Goal: Information Seeking & Learning: Learn about a topic

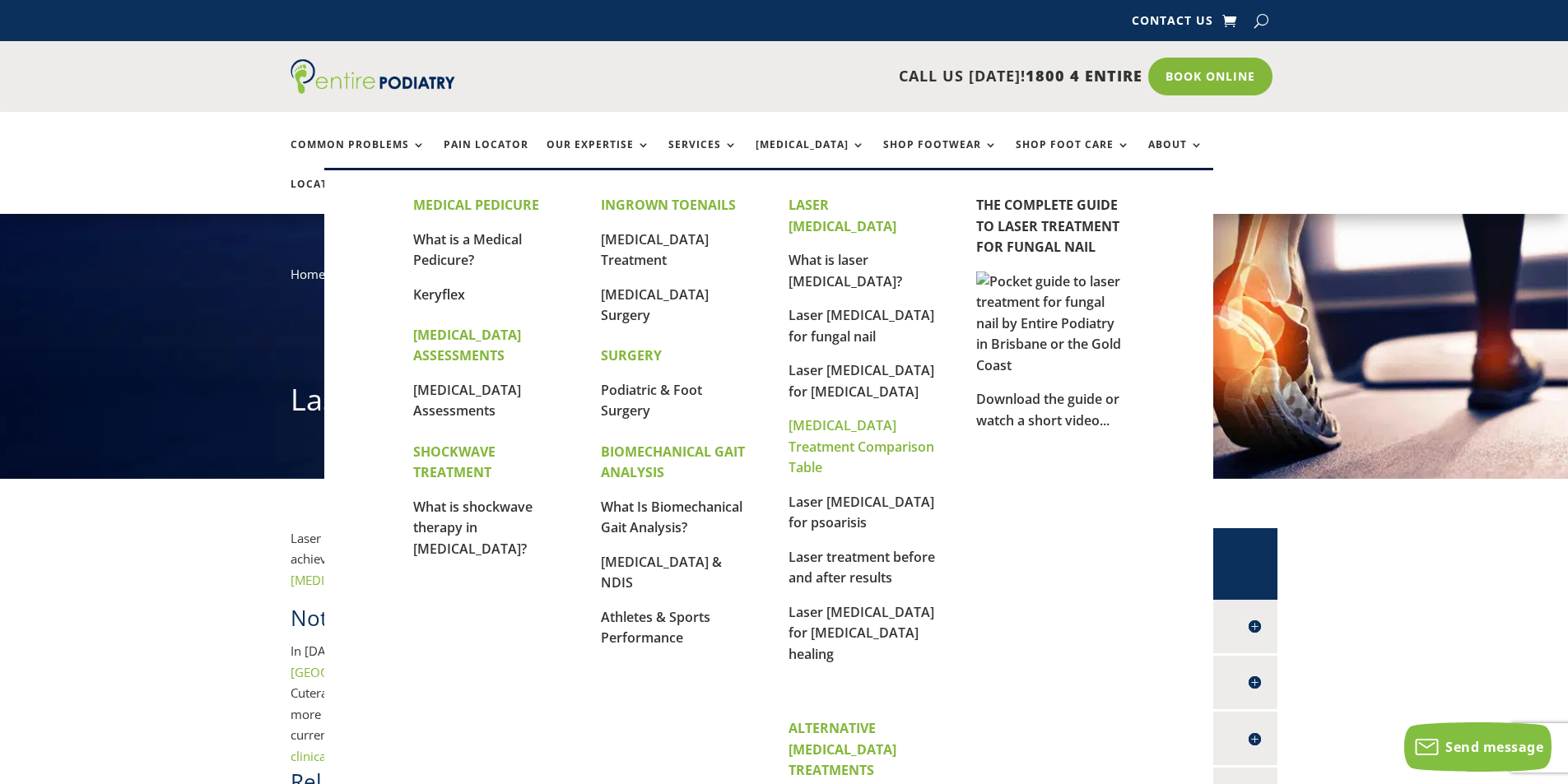
click at [812, 416] on link "[MEDICAL_DATA] Treatment Comparison Table" at bounding box center [861, 446] width 145 height 60
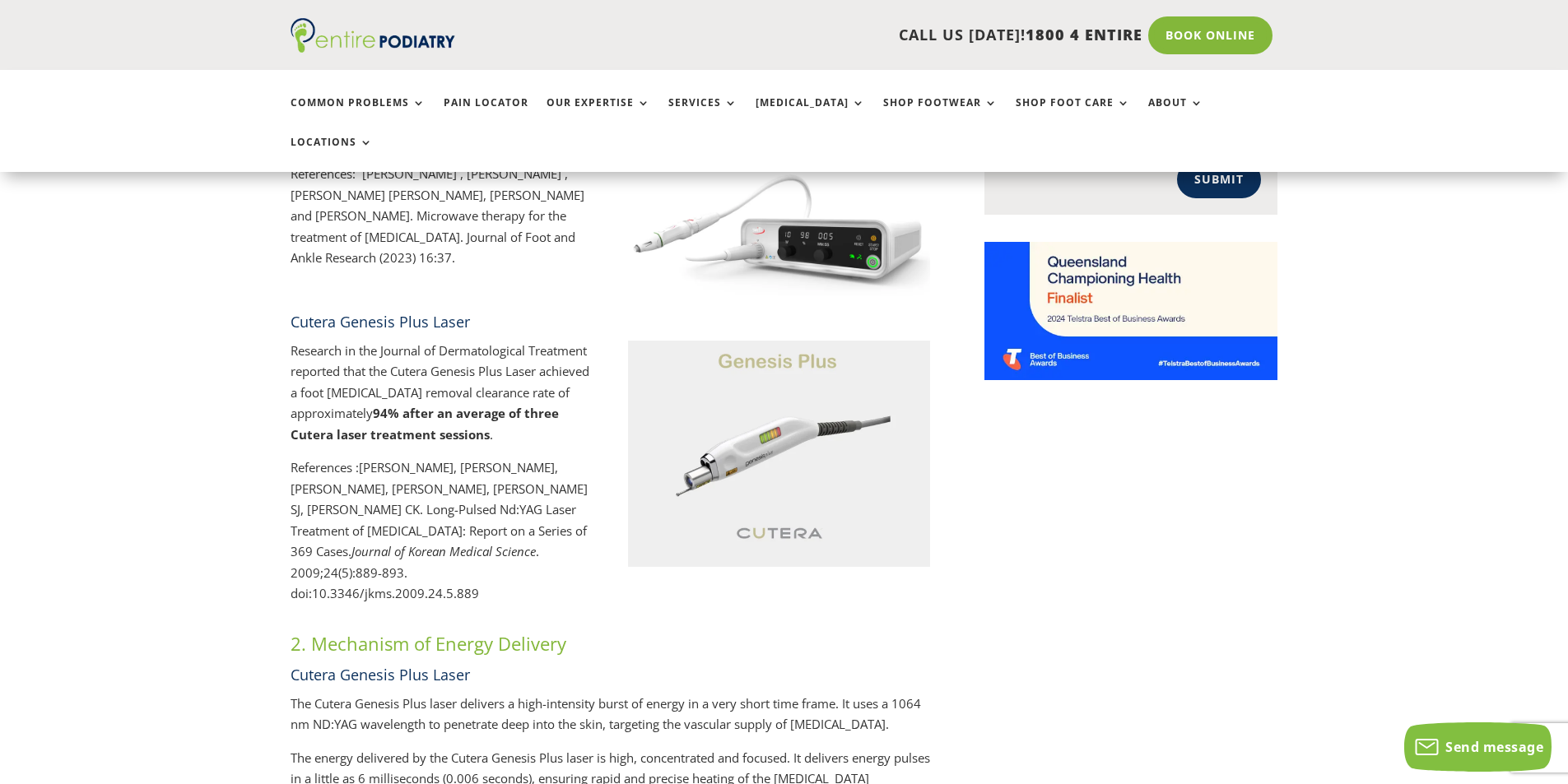
scroll to position [1184, 0]
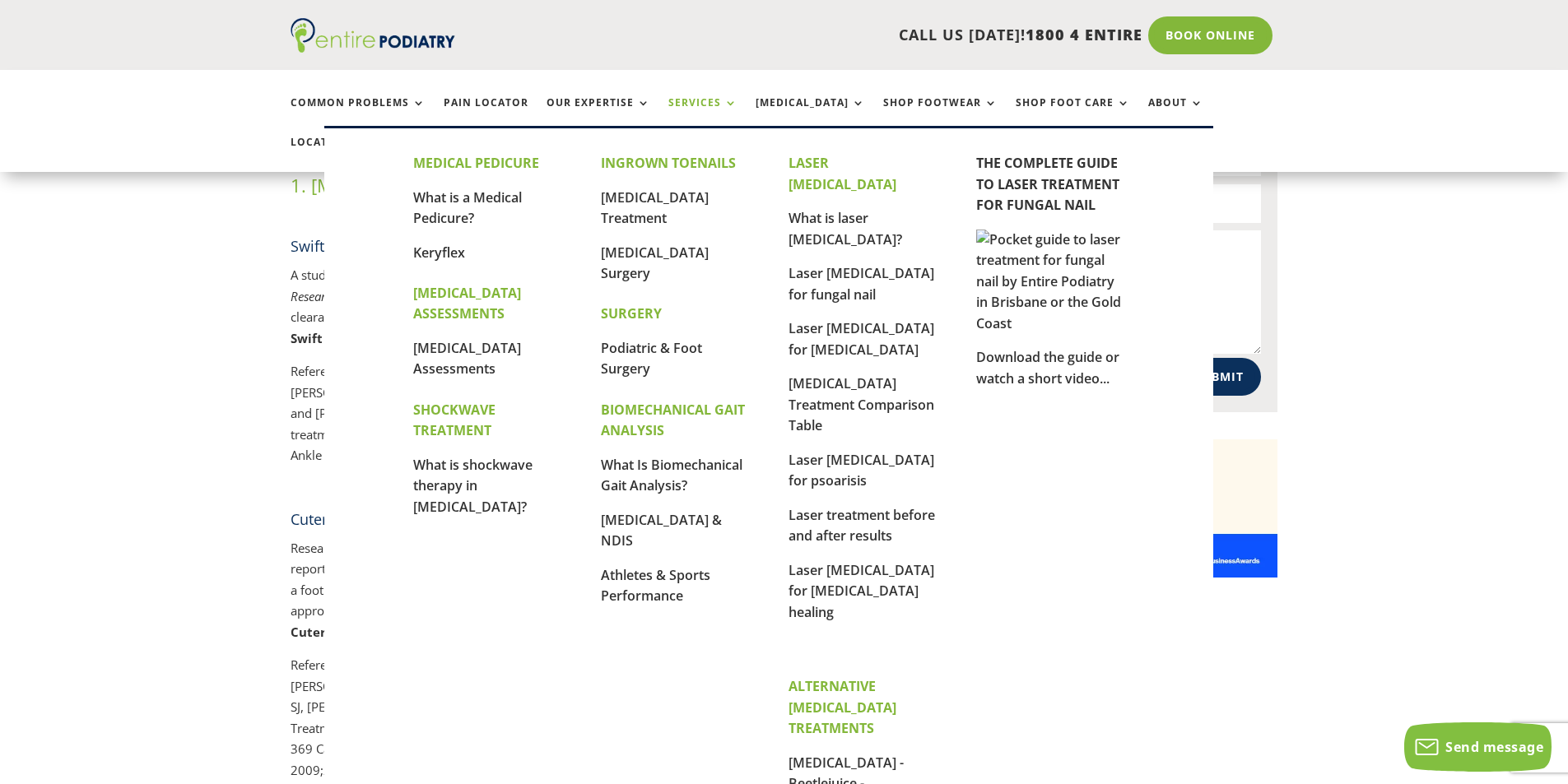
click at [687, 100] on link "Services" at bounding box center [703, 115] width 69 height 35
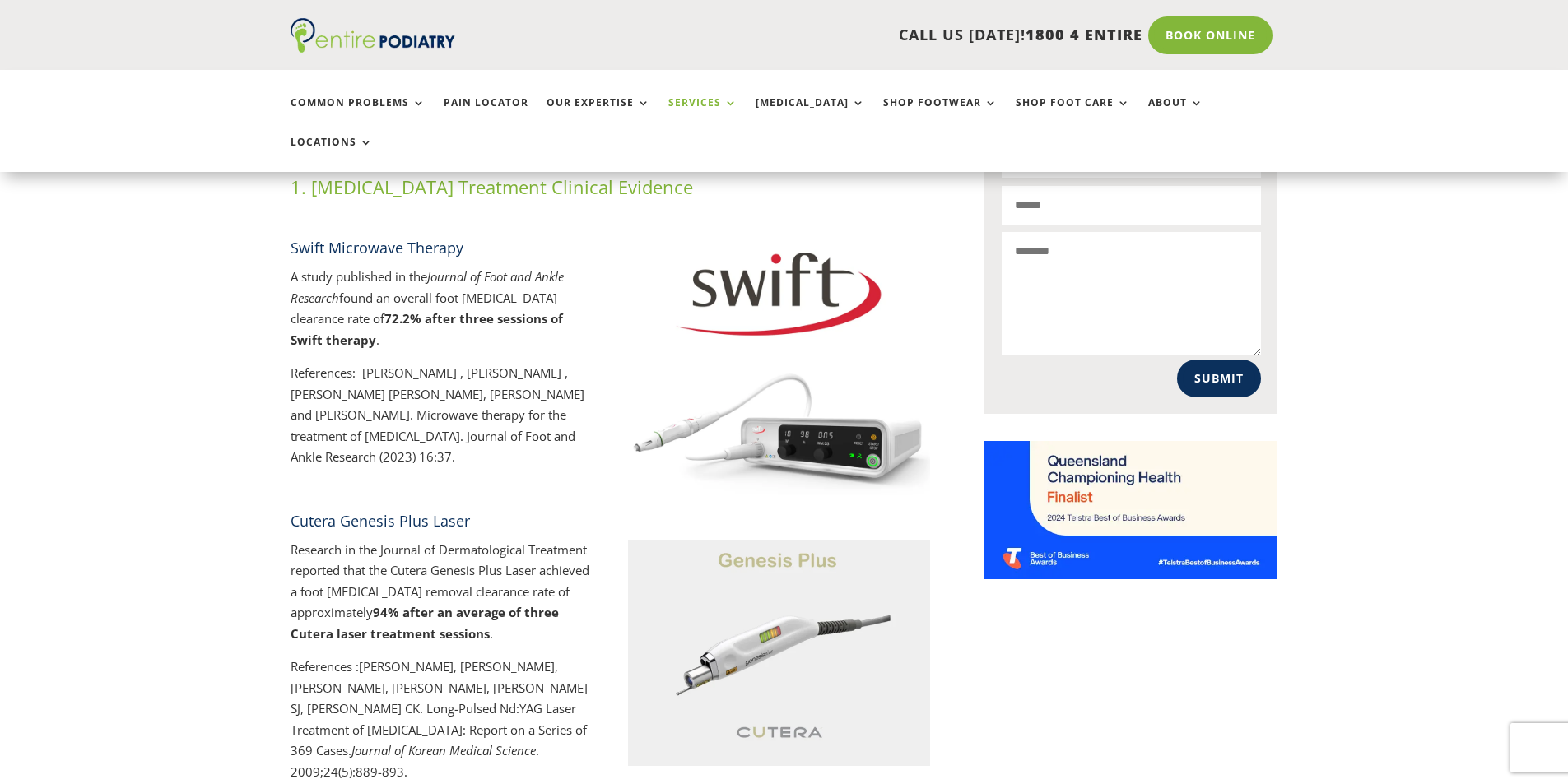
scroll to position [1183, 0]
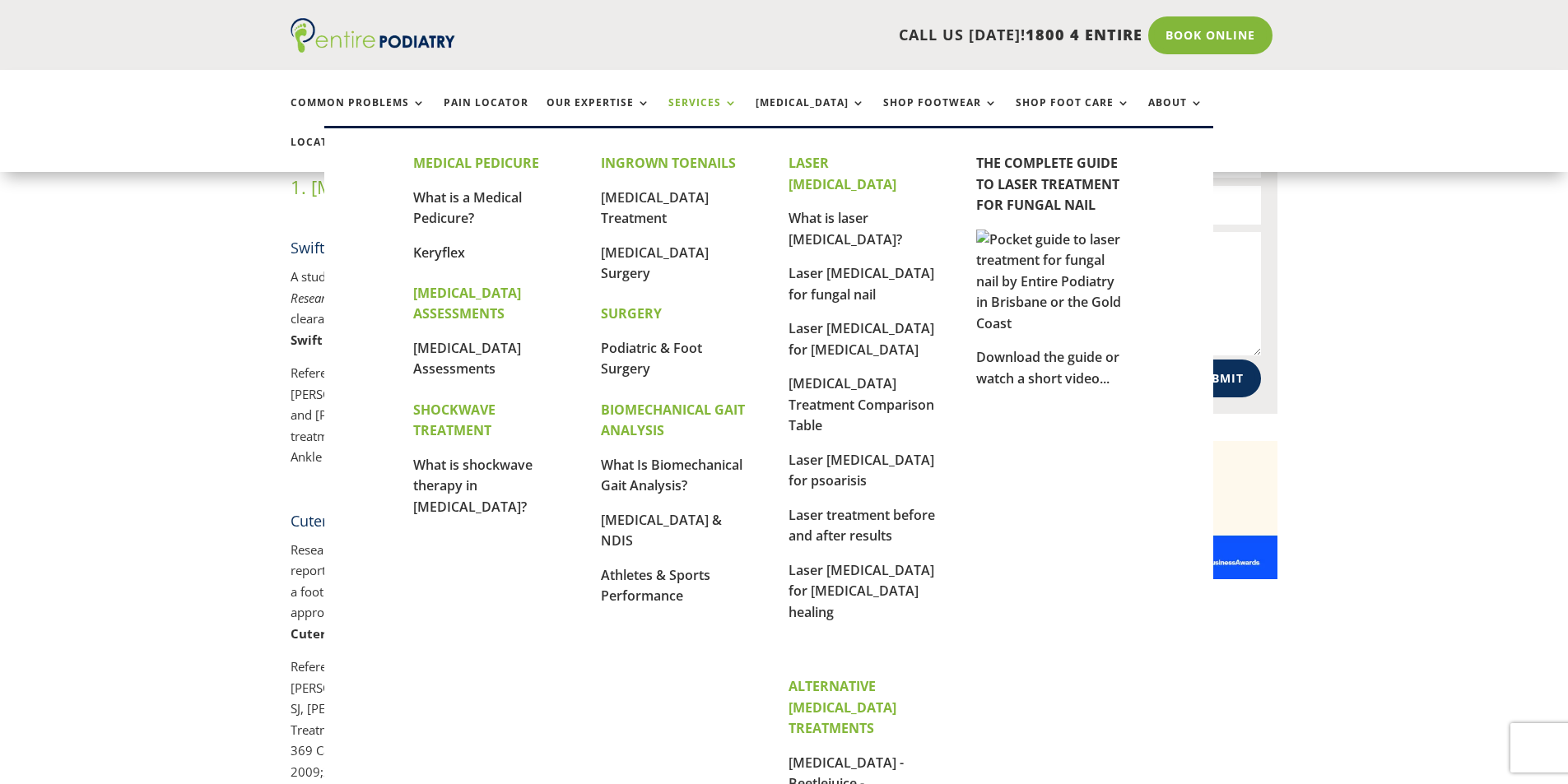
click at [703, 102] on link "Services" at bounding box center [703, 115] width 69 height 35
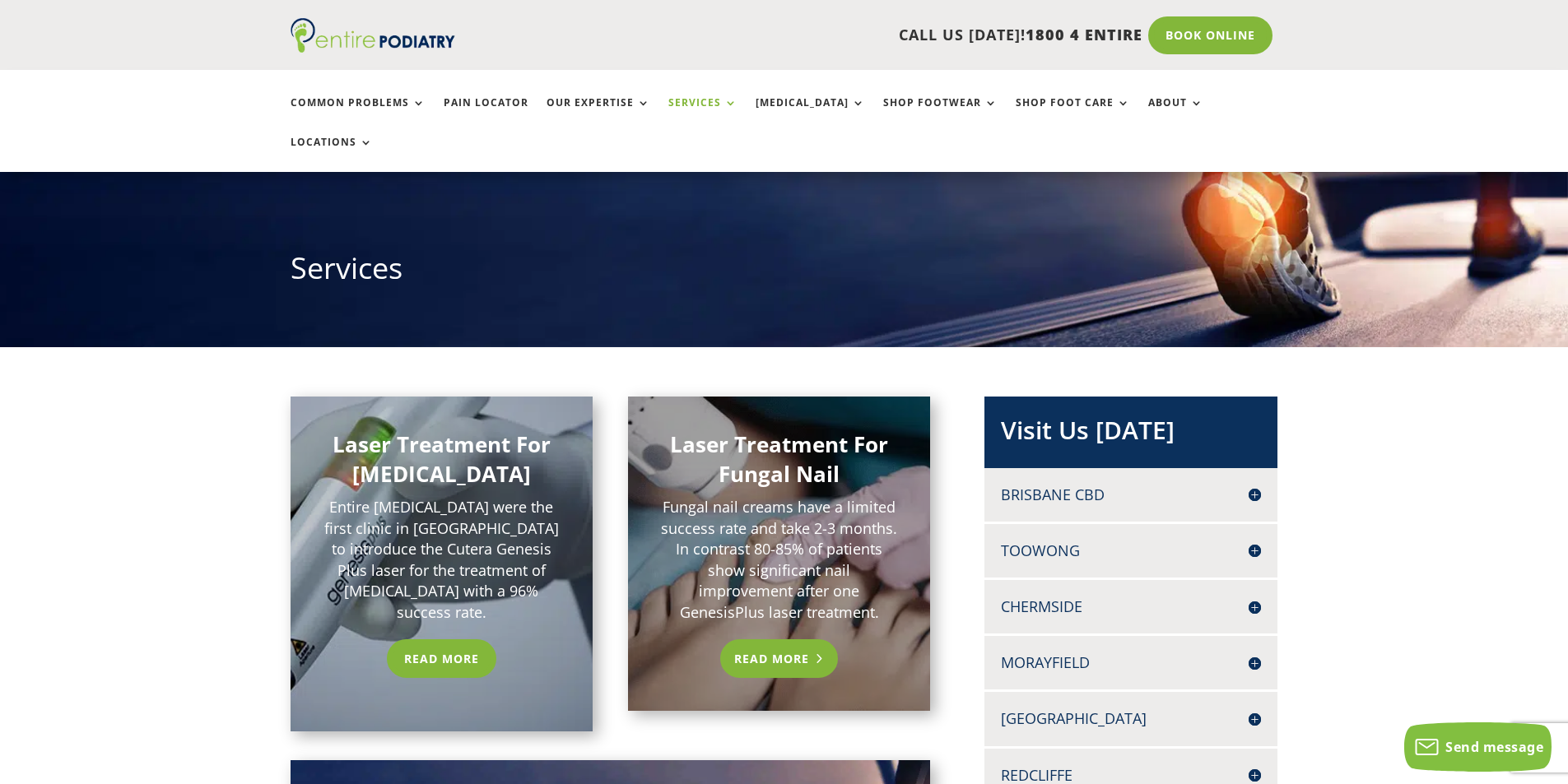
click at [803, 639] on link "Read More" at bounding box center [779, 658] width 118 height 38
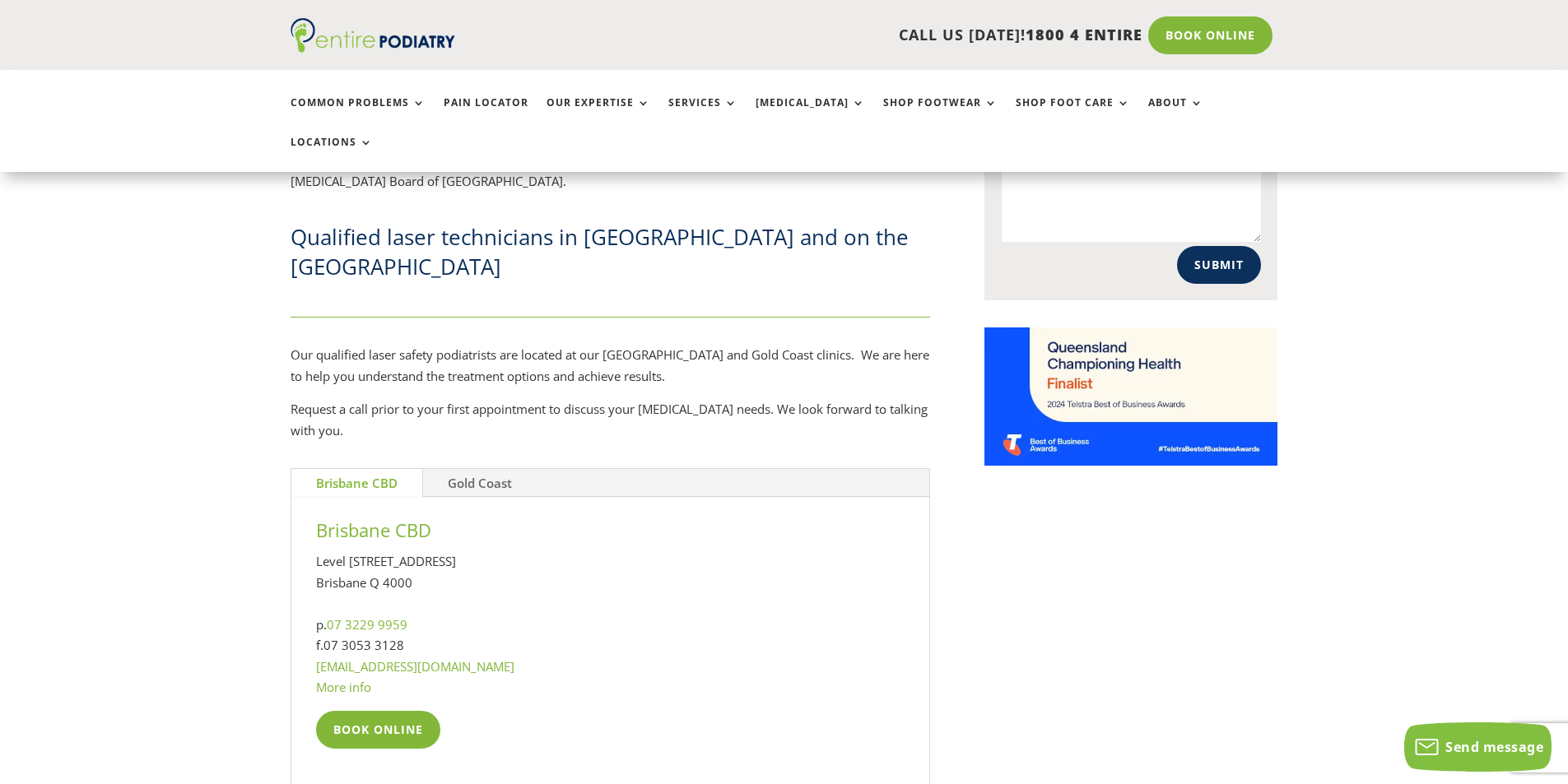
scroll to position [1151, 0]
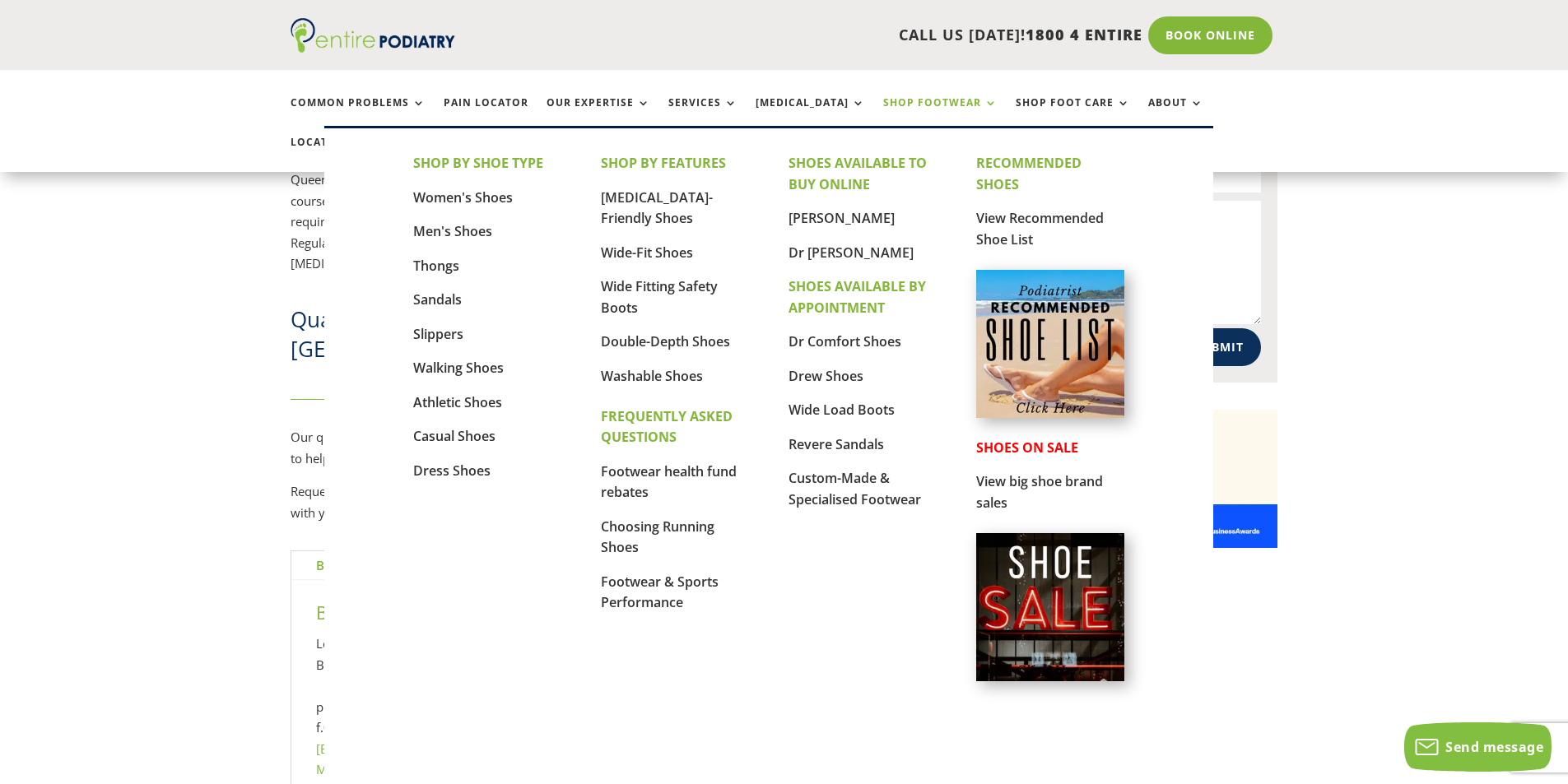
click at [903, 106] on link "Shop Footwear" at bounding box center [940, 115] width 115 height 35
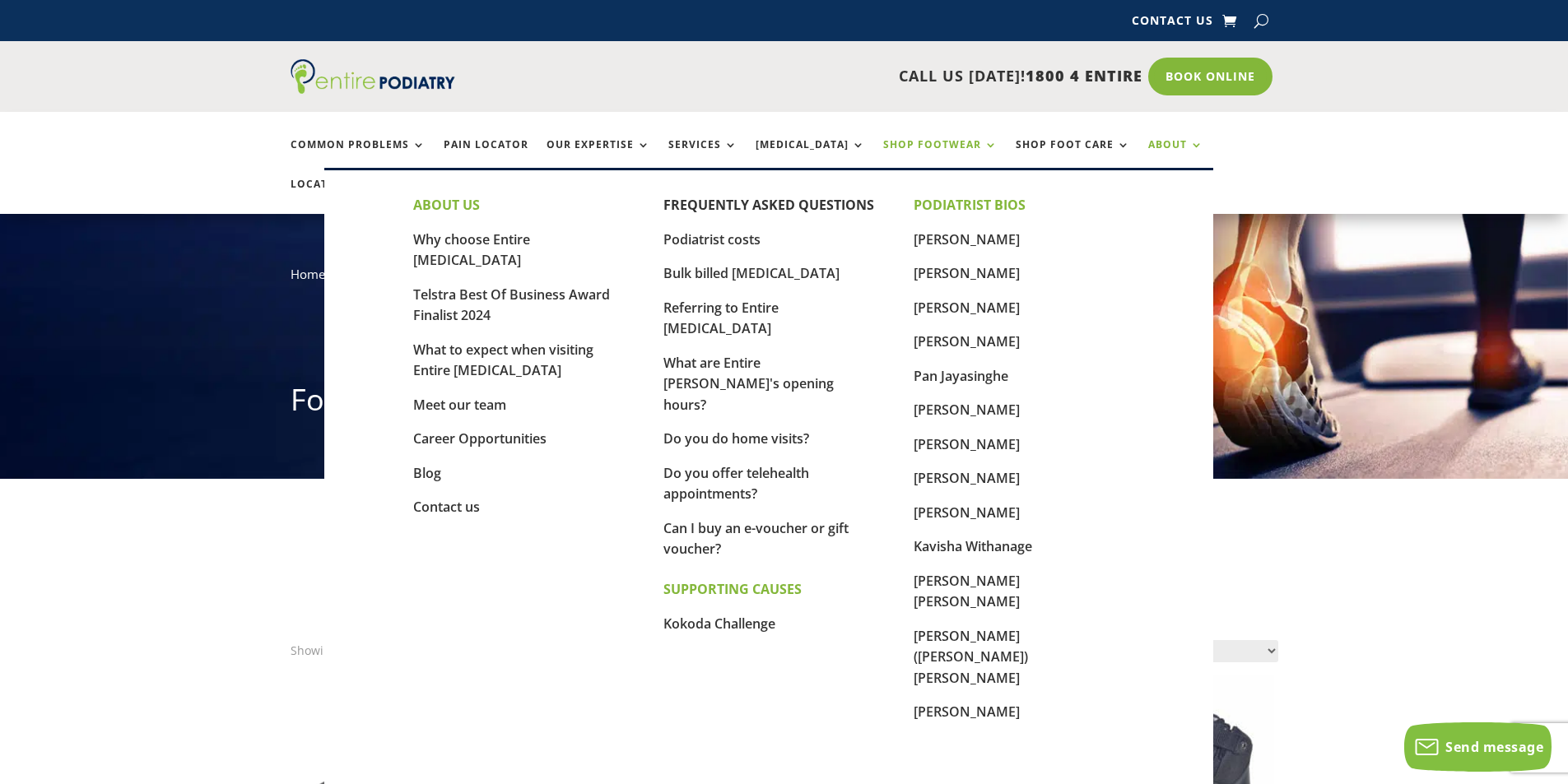
click at [1148, 144] on link "About" at bounding box center [1175, 156] width 55 height 35
